Goal: Information Seeking & Learning: Learn about a topic

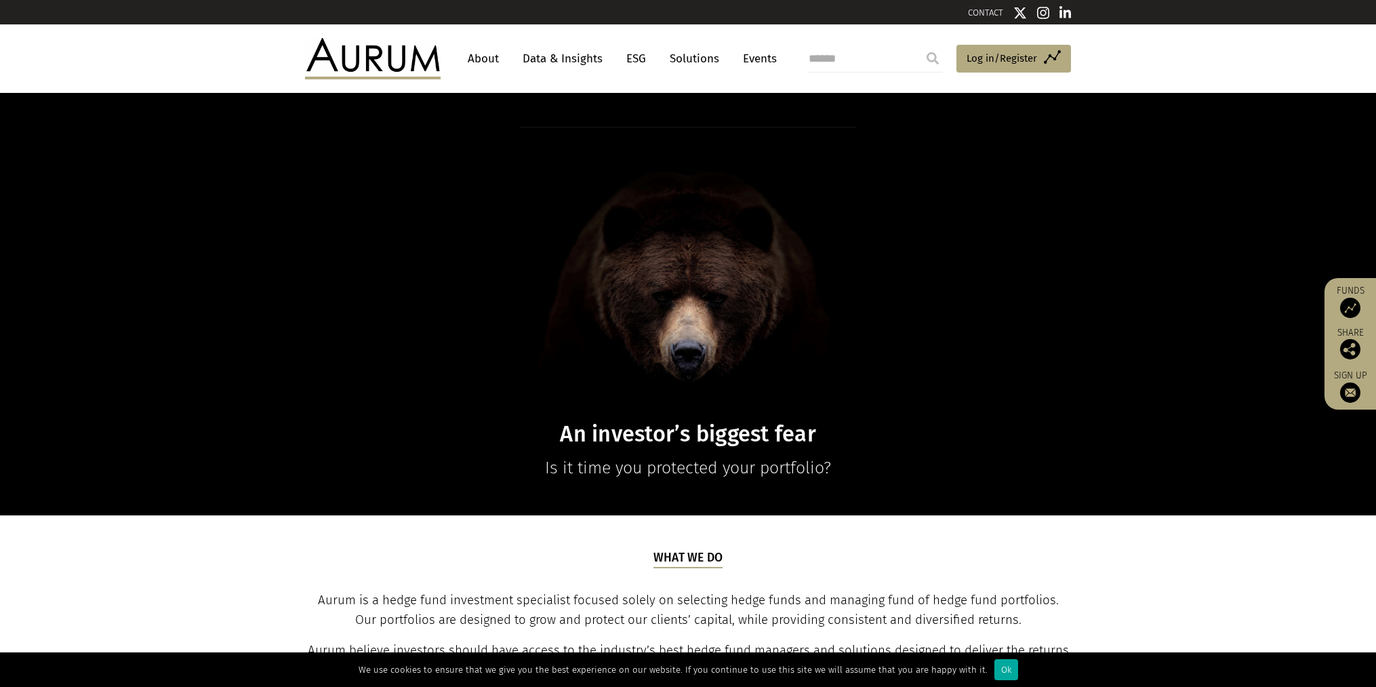
click at [558, 58] on link "Data & Insights" at bounding box center [563, 58] width 94 height 25
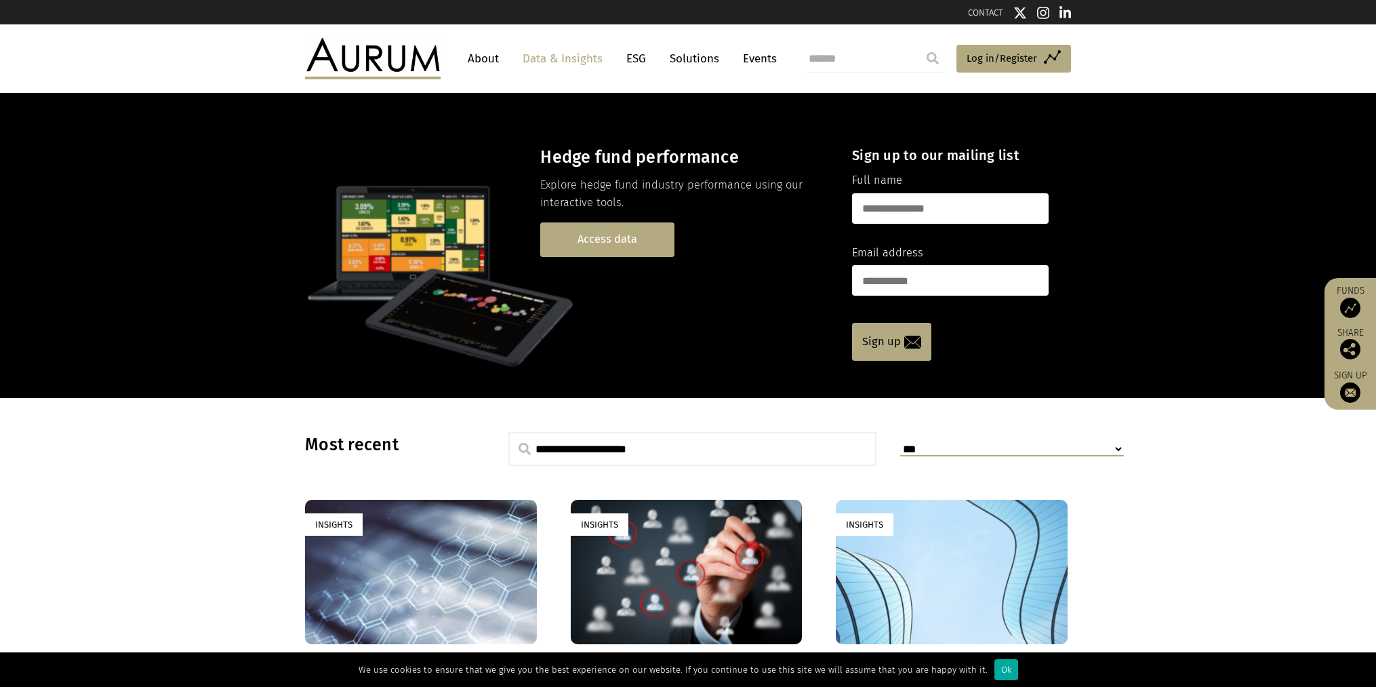
click at [610, 239] on link "Access data" at bounding box center [607, 239] width 134 height 35
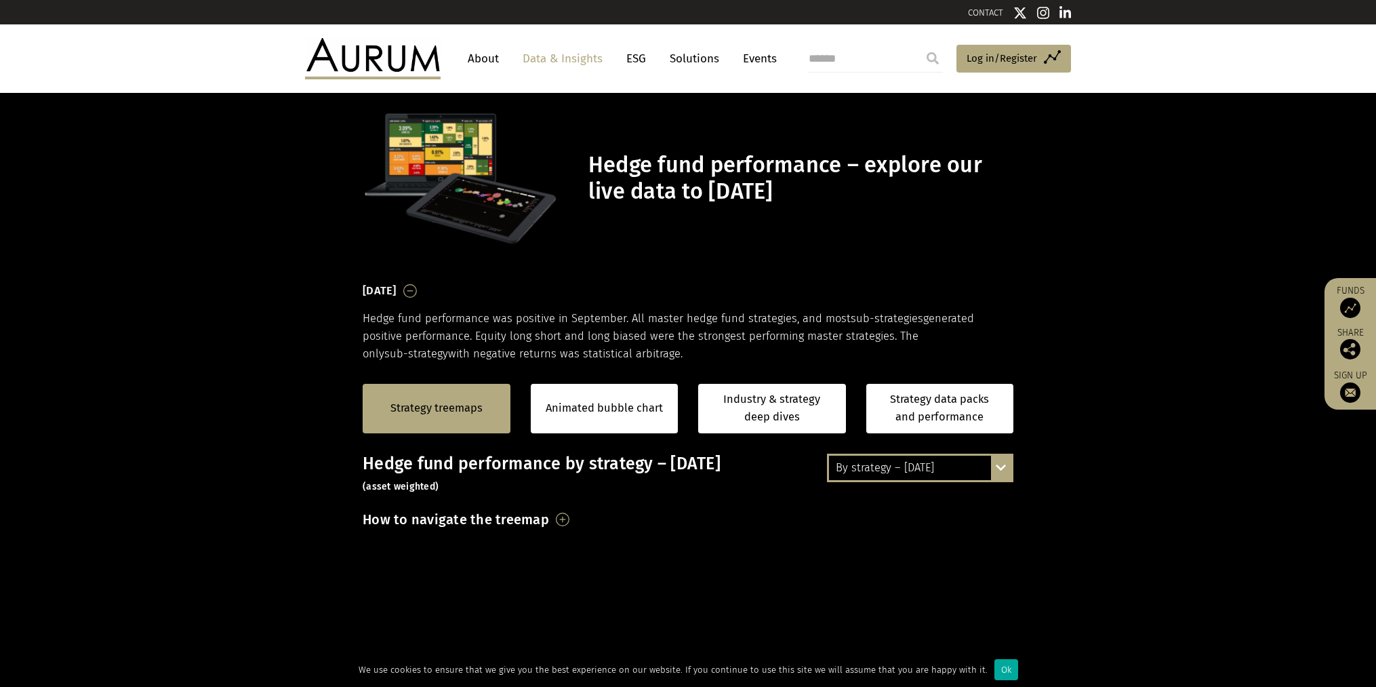
click at [1143, 310] on section "[DATE] Hedge fund performance was positive in September. All master hedge fund …" at bounding box center [688, 322] width 1376 height 82
click at [1142, 309] on section "[DATE] Hedge fund performance was positive in September. All master hedge fund …" at bounding box center [688, 322] width 1376 height 82
click at [1133, 323] on section "[DATE] Hedge fund performance was positive in September. All master hedge fund …" at bounding box center [688, 322] width 1376 height 82
click at [1137, 303] on section "[DATE] Hedge fund performance was positive in September. All master hedge fund …" at bounding box center [688, 322] width 1376 height 82
click at [1134, 302] on section "September 2025 Hedge fund performance was positive in September. All master hed…" at bounding box center [688, 322] width 1376 height 82
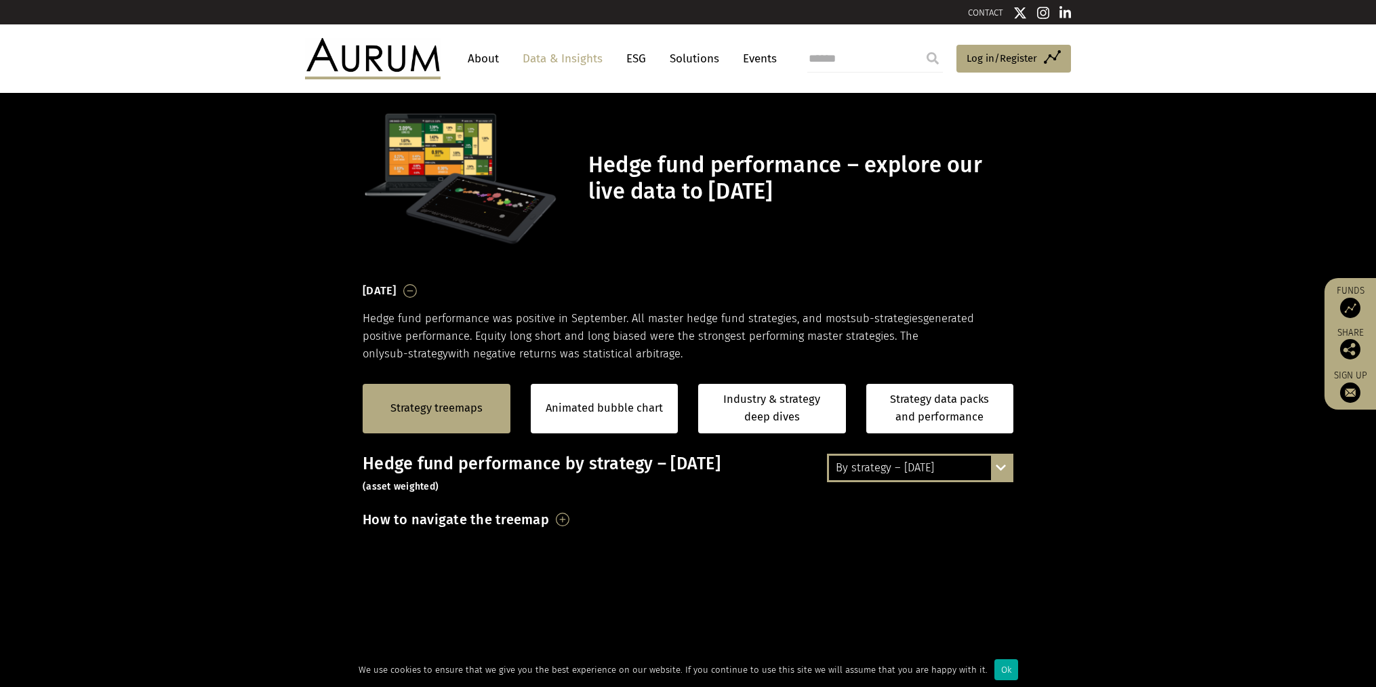
click at [1129, 288] on section "September 2025 Hedge fund performance was positive in September. All master hed…" at bounding box center [688, 322] width 1376 height 82
click at [1119, 286] on section "September 2025 Hedge fund performance was positive in September. All master hed…" at bounding box center [688, 322] width 1376 height 82
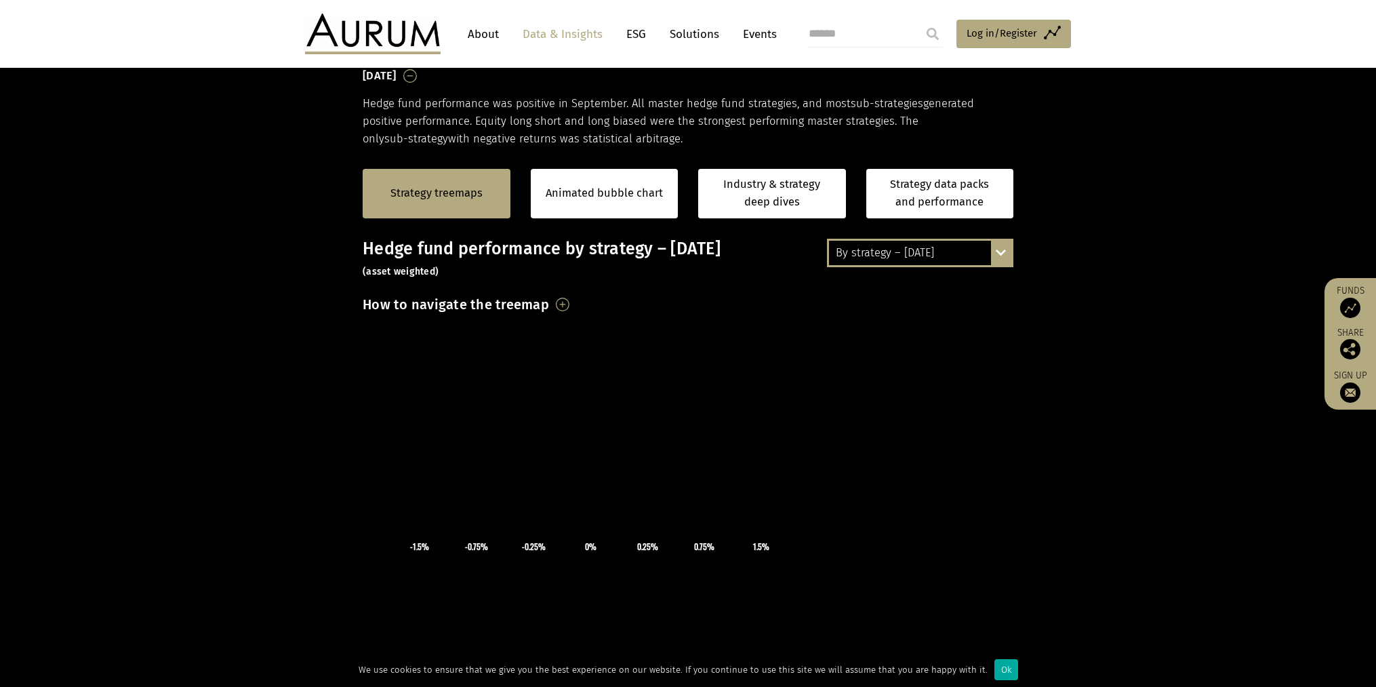
scroll to position [151, 0]
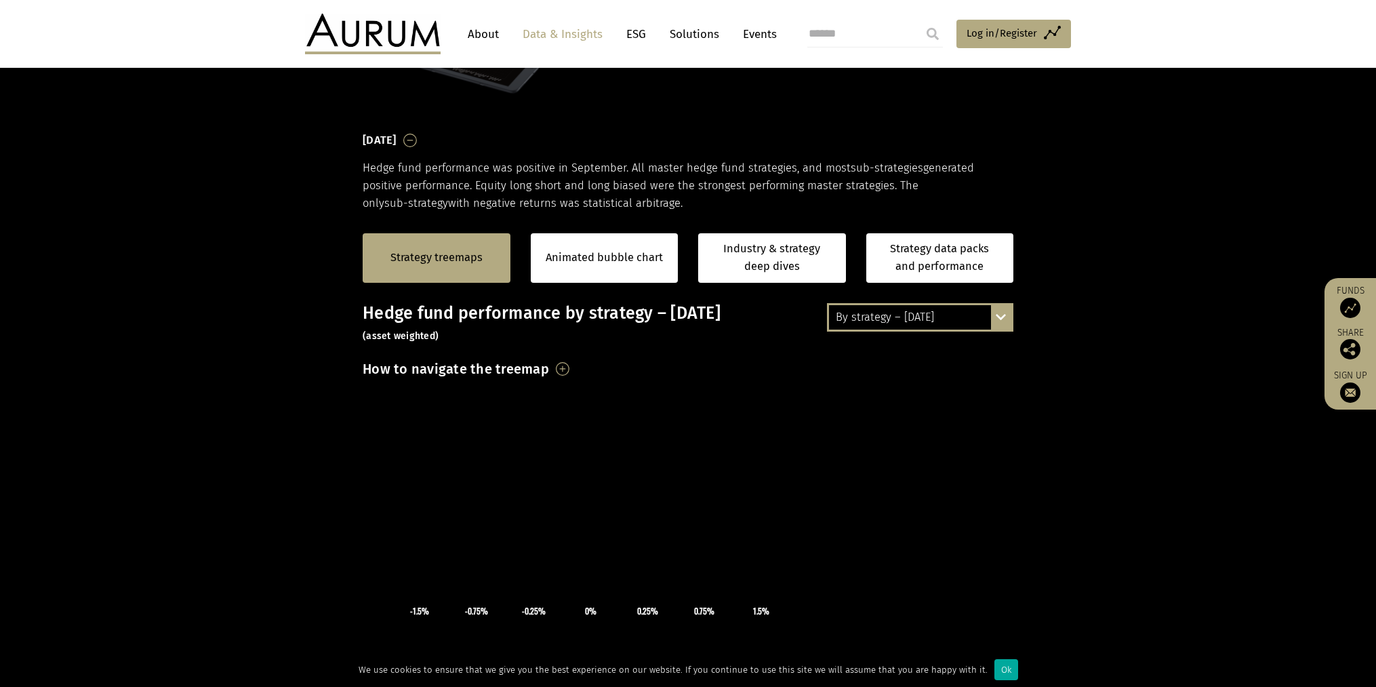
click at [953, 319] on div "By strategy – [DATE]" at bounding box center [920, 317] width 182 height 24
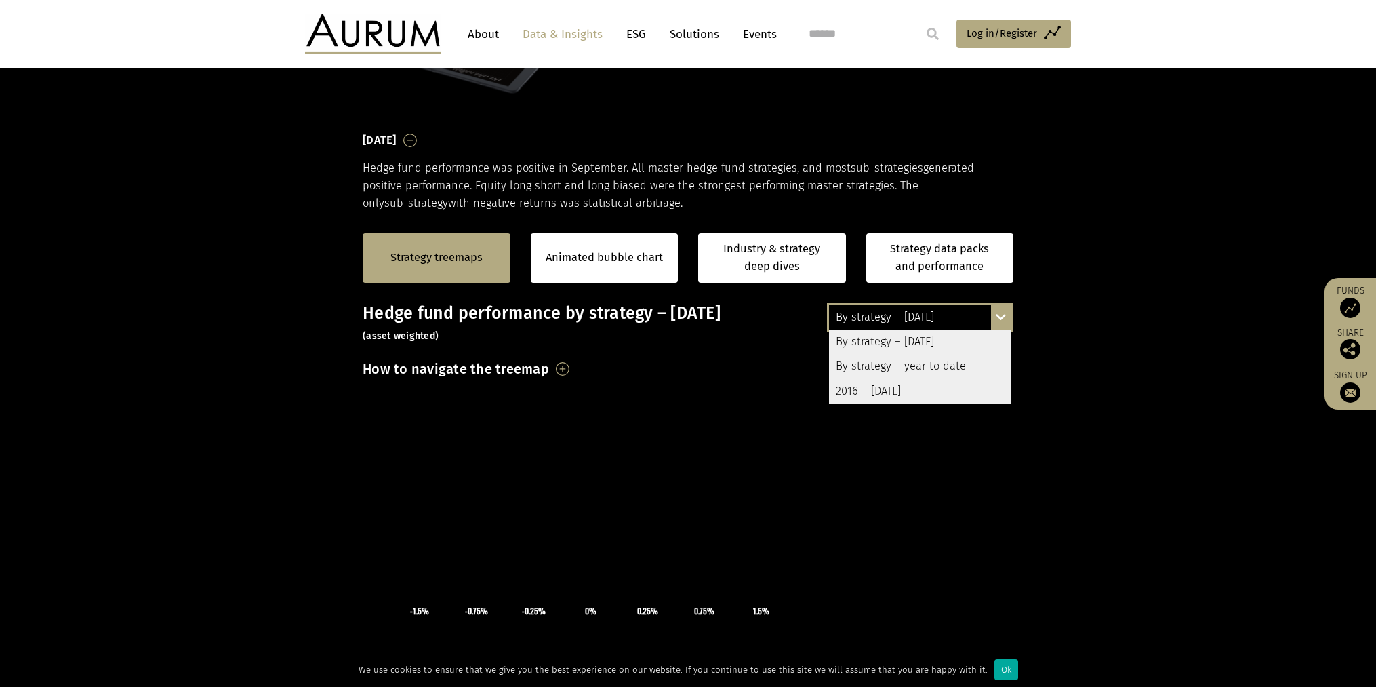
click at [953, 363] on div "By strategy – year to date" at bounding box center [920, 366] width 182 height 24
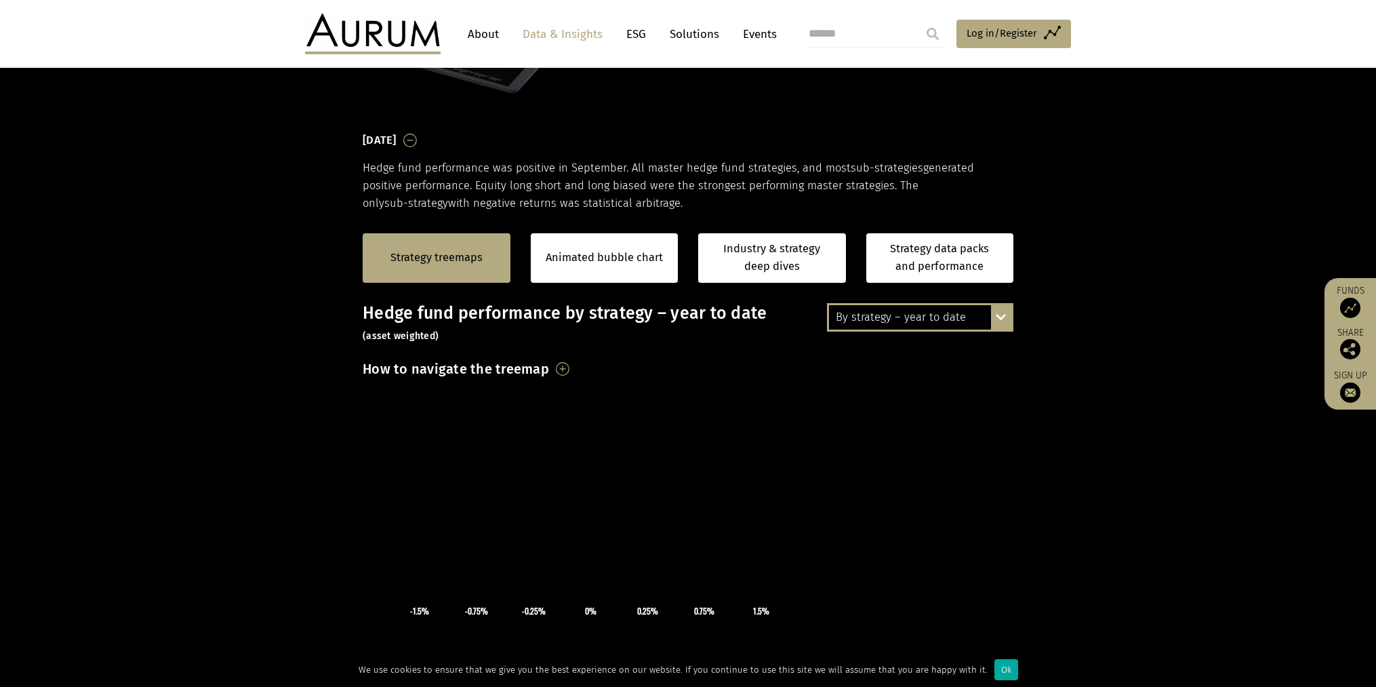
click at [1067, 274] on div "Strategy treemaps Animated bubble chart Industry & strategy deep dives Strategy…" at bounding box center [688, 258] width 1376 height 90
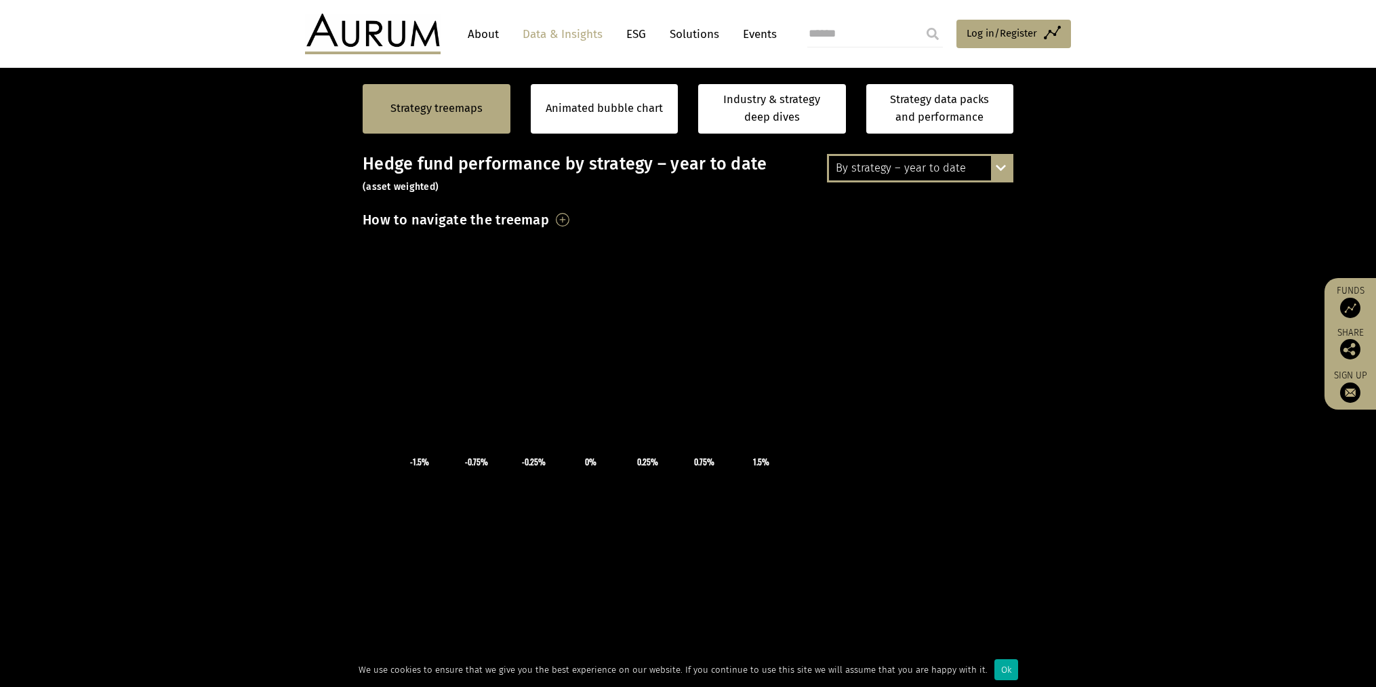
scroll to position [301, 0]
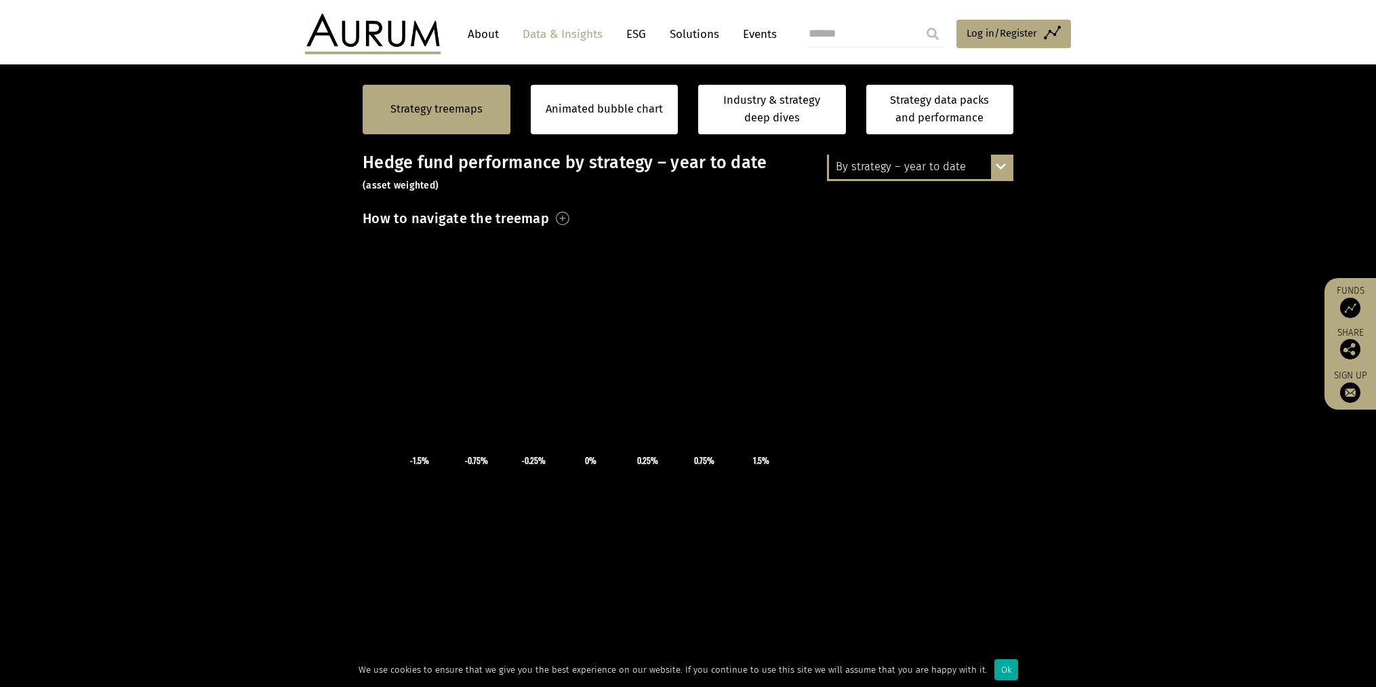
click at [549, 215] on h3 "How to navigate the treemap" at bounding box center [456, 218] width 186 height 23
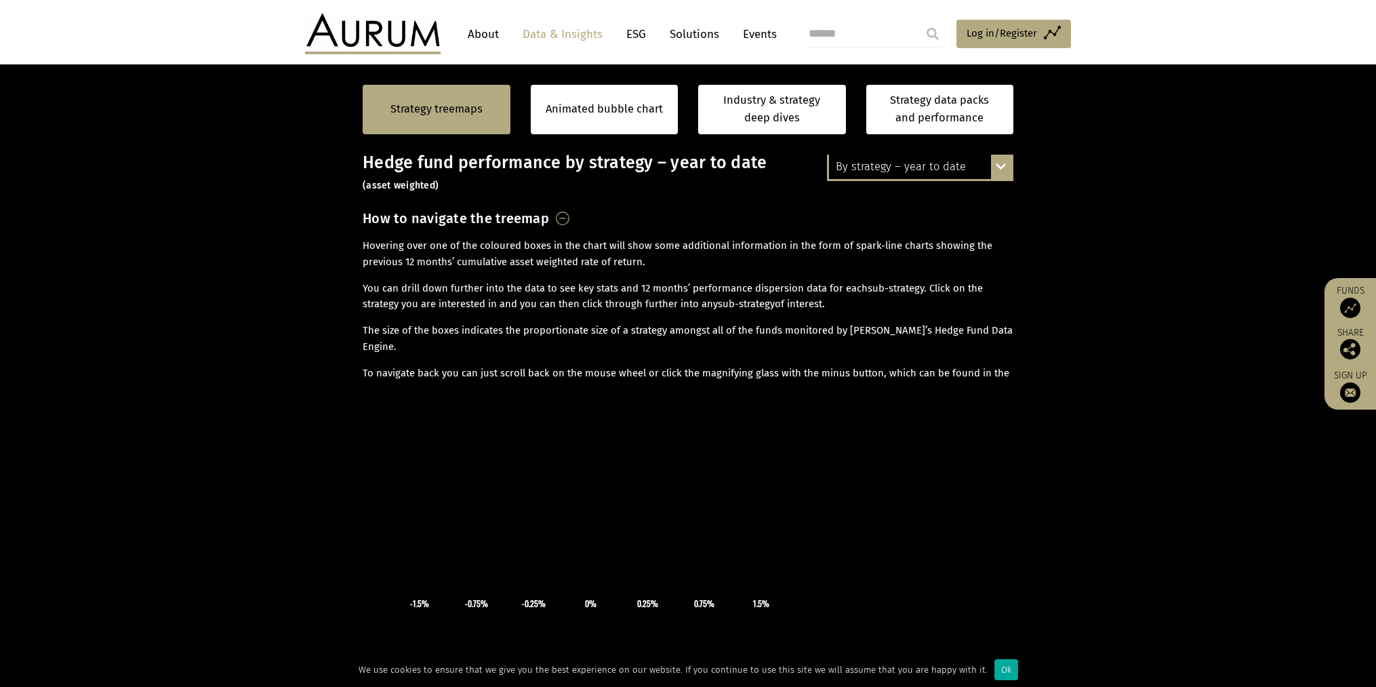
click at [549, 215] on h3 "How to navigate the treemap" at bounding box center [456, 218] width 186 height 23
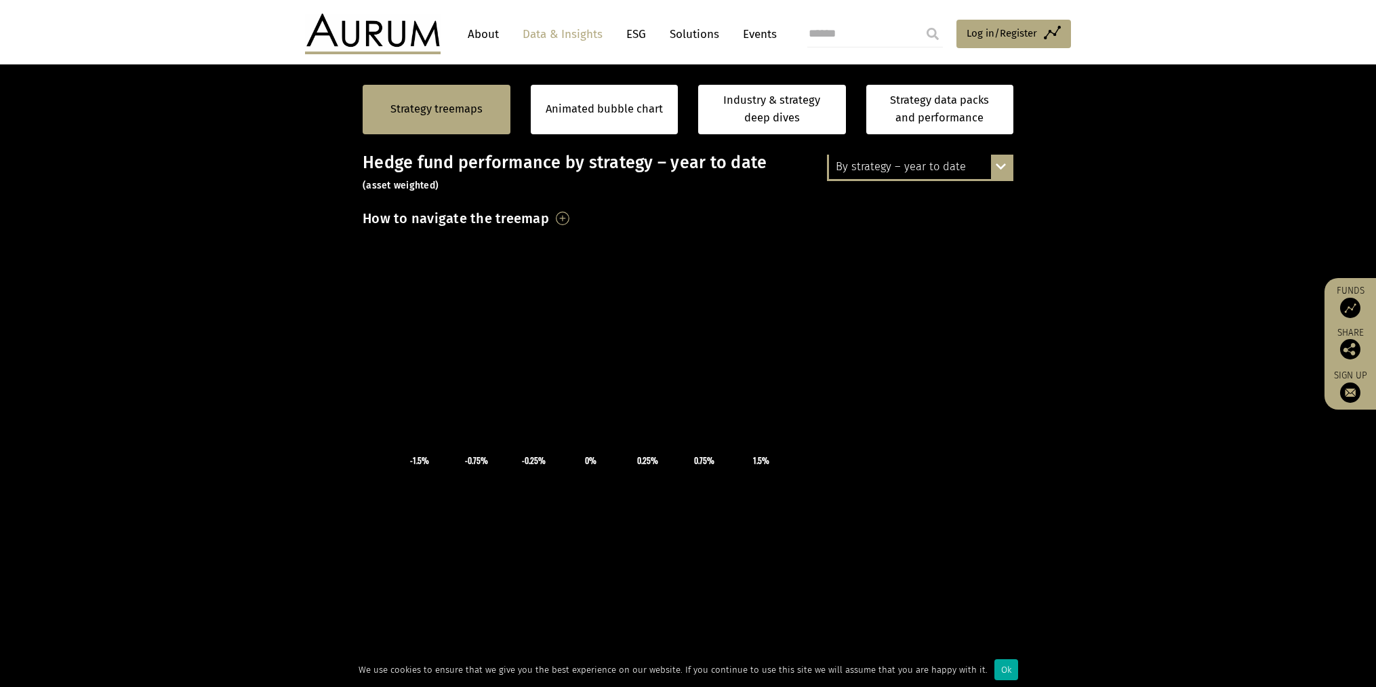
click at [873, 290] on div at bounding box center [675, 438] width 624 height 380
click at [584, 106] on link "Animated bubble chart" at bounding box center [604, 109] width 117 height 18
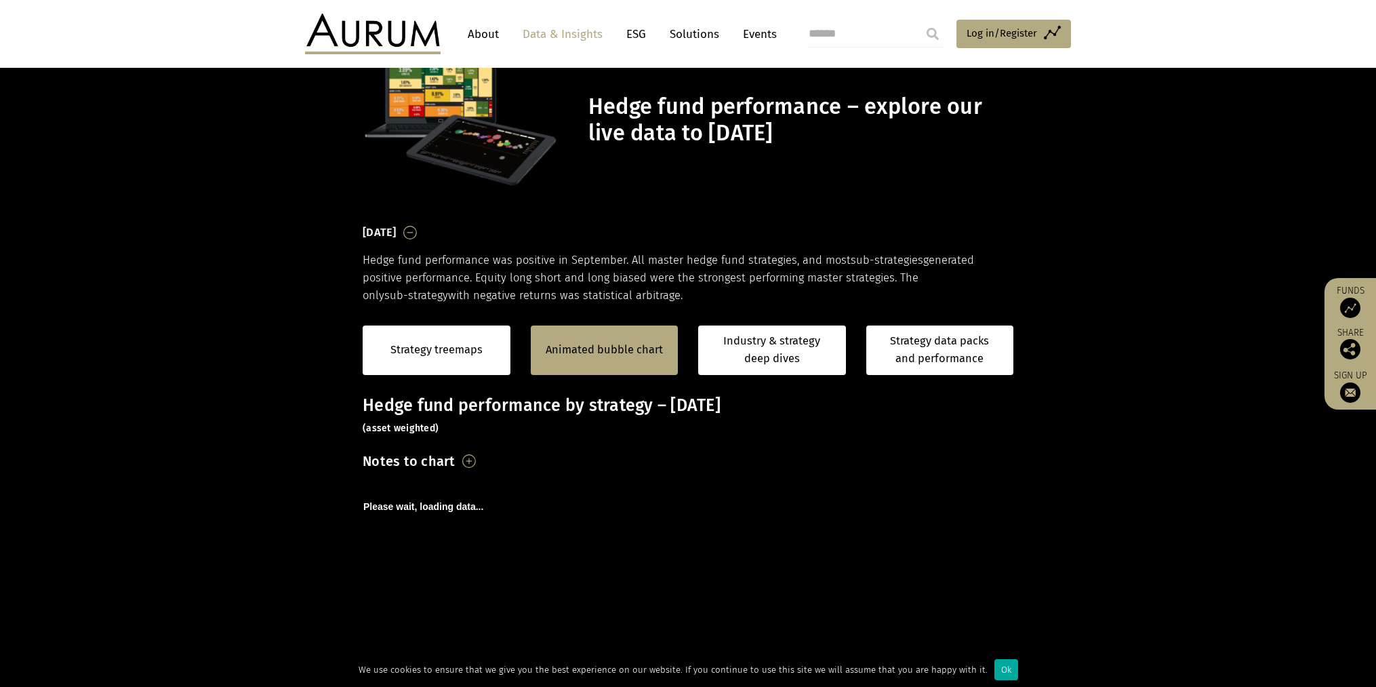
scroll to position [151, 0]
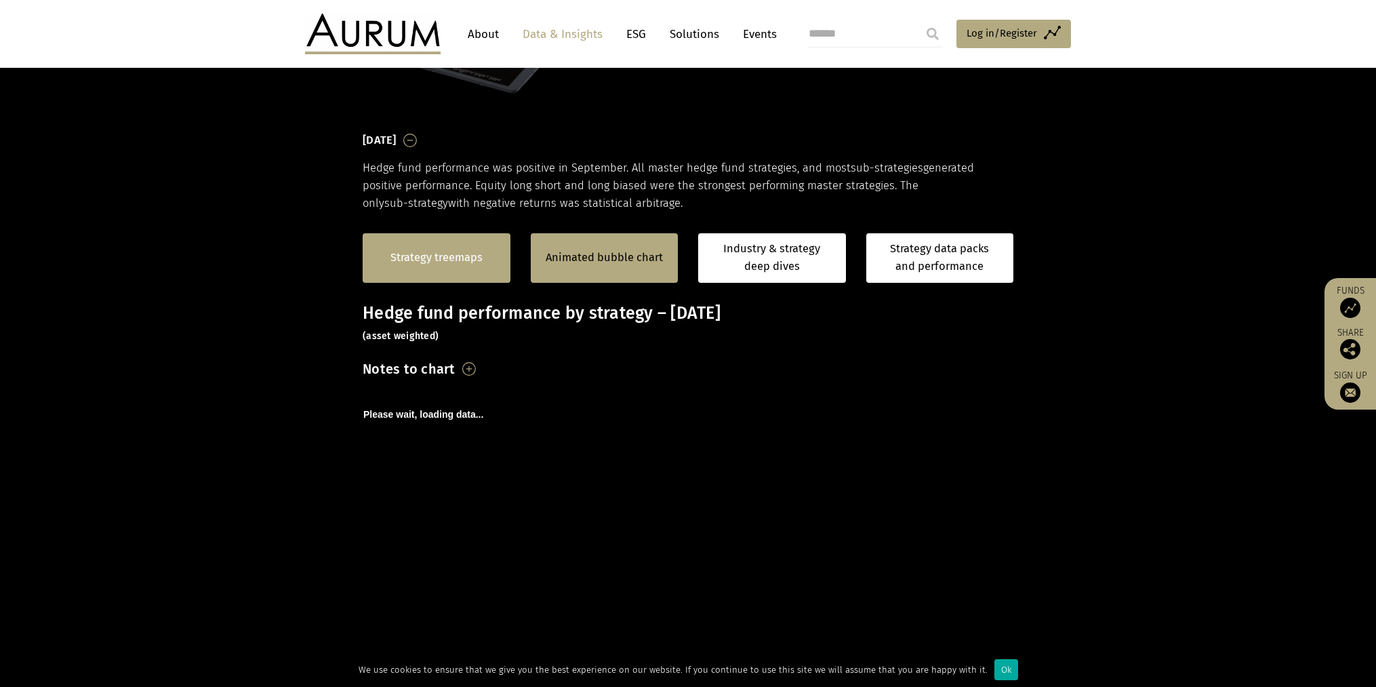
click at [435, 255] on link "Strategy treemaps" at bounding box center [437, 258] width 92 height 18
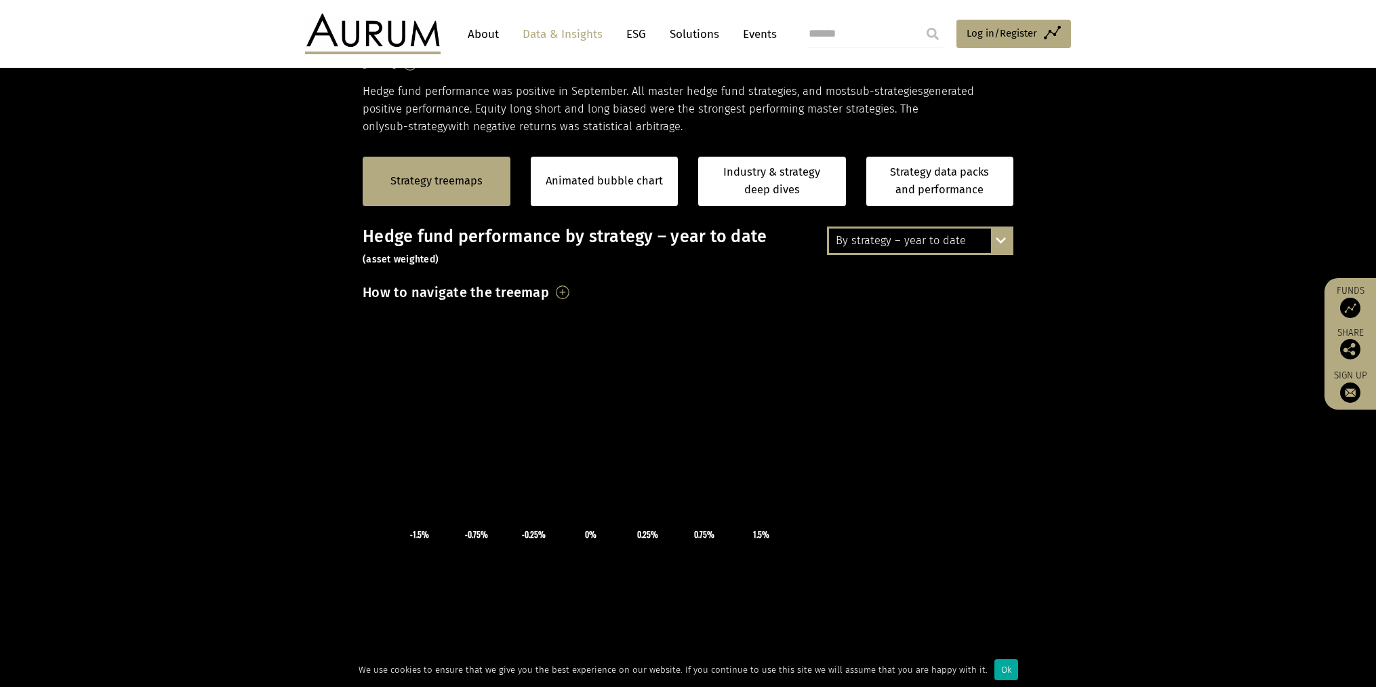
click at [1093, 408] on section "Strategy treemaps Animated bubble chart Industry & strategy deep dives Strategy…" at bounding box center [688, 560] width 1376 height 848
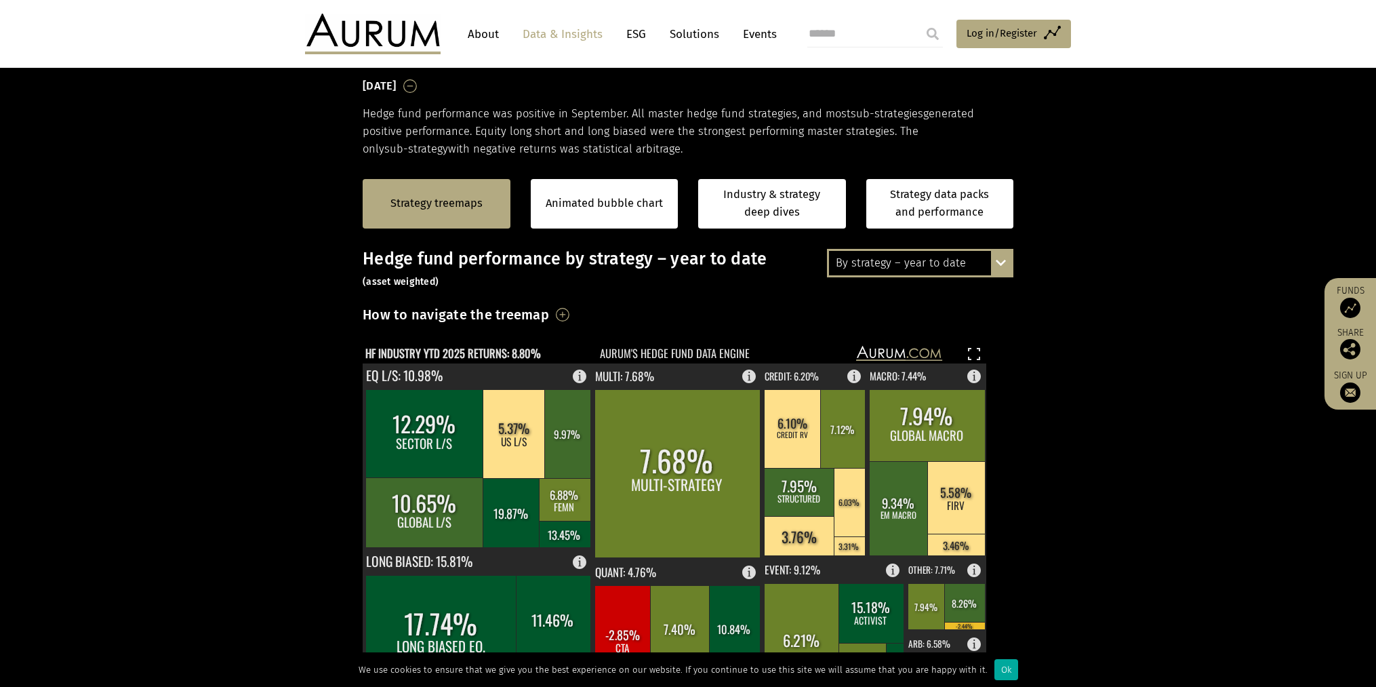
click at [1151, 355] on section "Strategy treemaps Animated bubble chart Industry & strategy deep dives Strategy…" at bounding box center [688, 583] width 1376 height 848
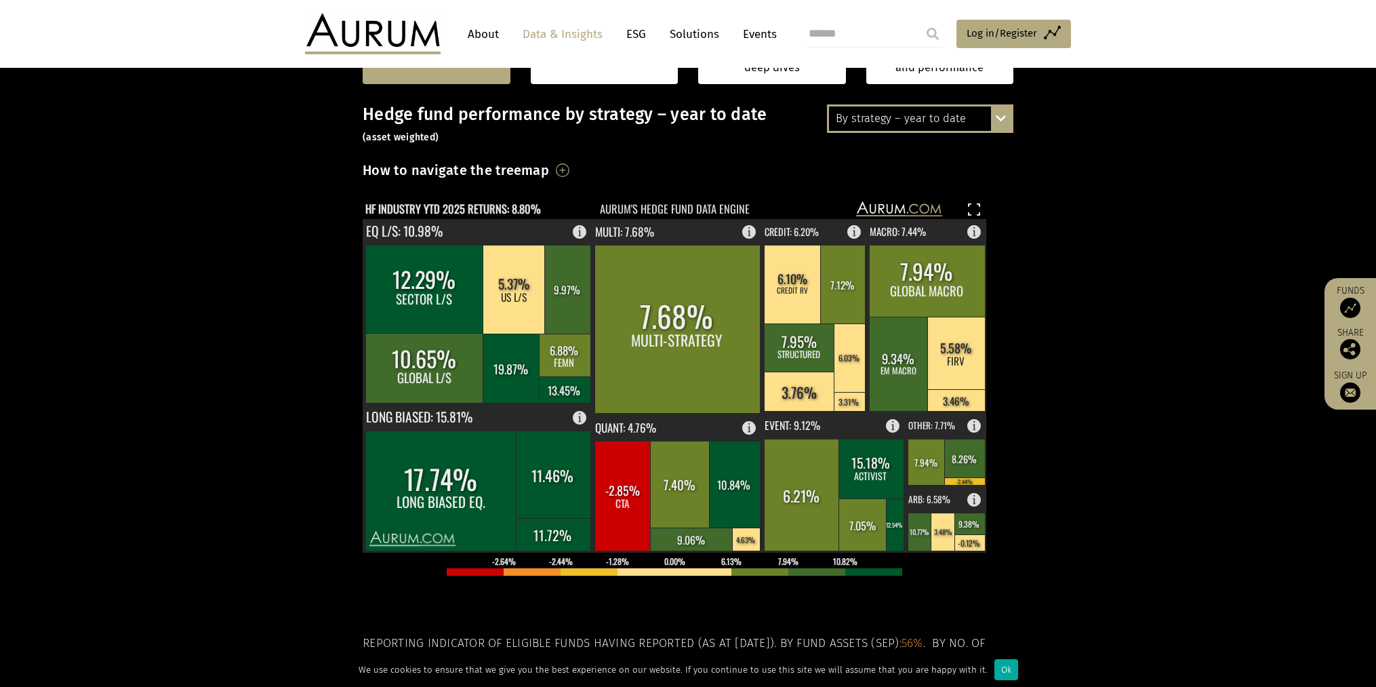
scroll to position [355, 0]
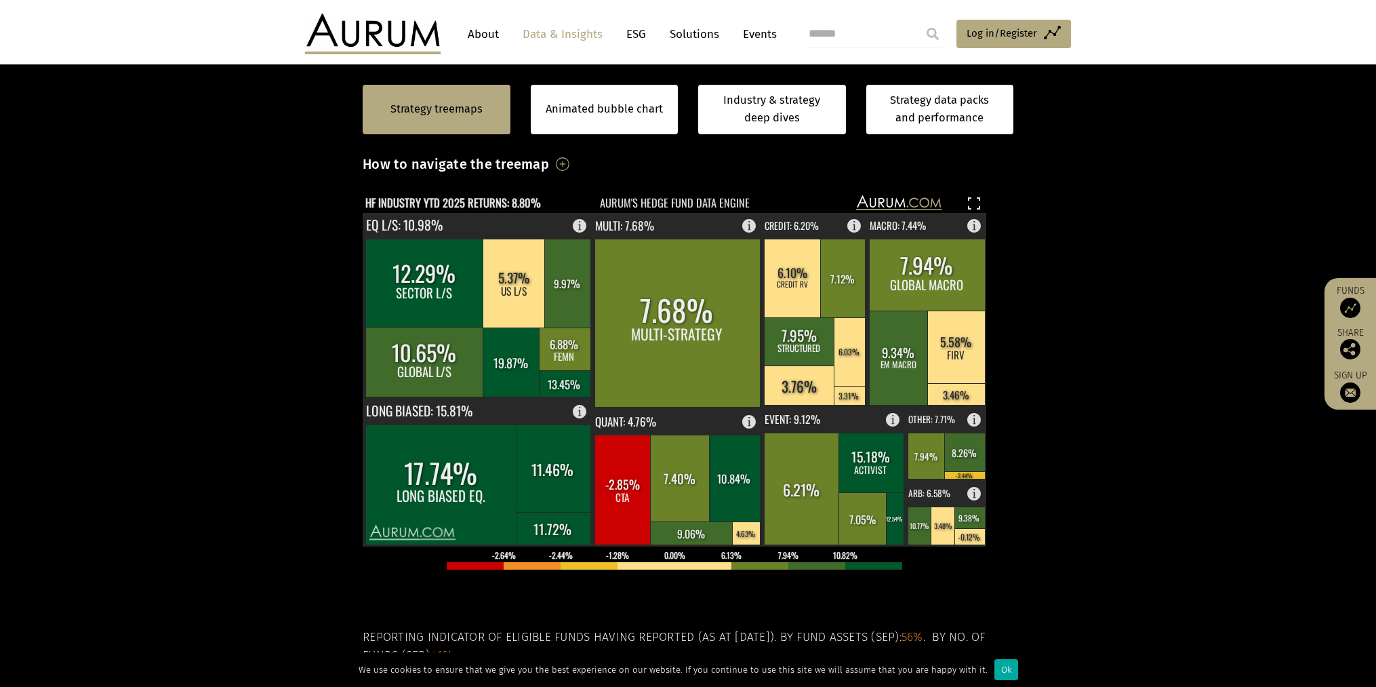
click at [1087, 353] on section "Strategy treemaps Animated bubble chart Industry & strategy deep dives Strategy…" at bounding box center [688, 432] width 1376 height 848
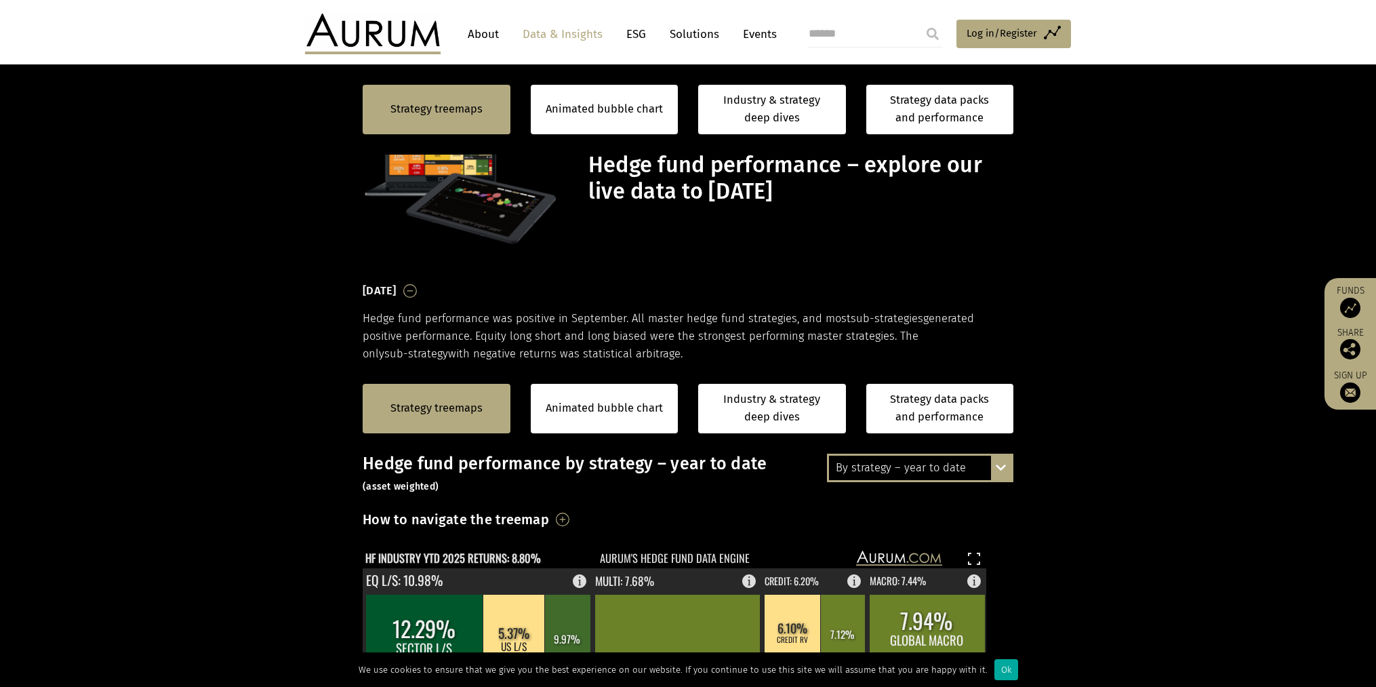
scroll to position [355, 0]
